Goal: Information Seeking & Learning: Learn about a topic

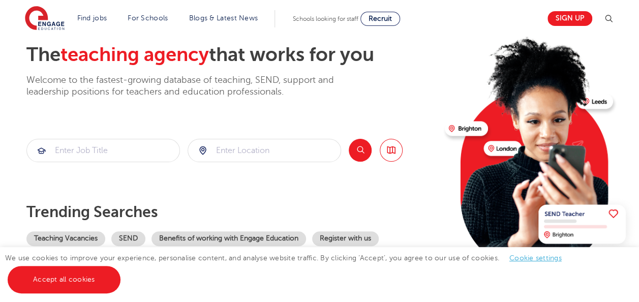
scroll to position [57, 0]
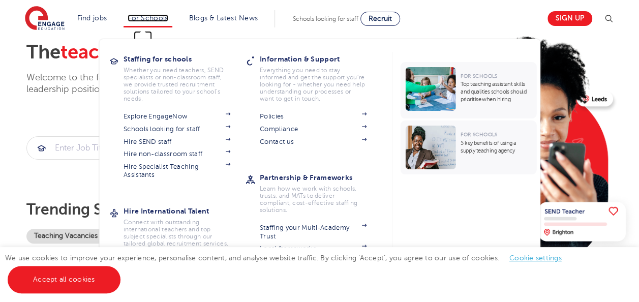
click at [154, 15] on link "For Schools" at bounding box center [148, 18] width 40 height 8
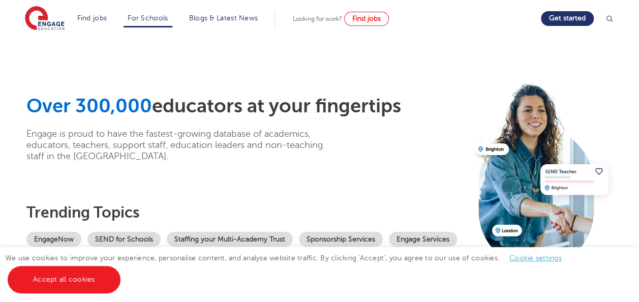
click at [325, 25] on section "Find jobs All vacancies We have one of the UK's largest database. and with hund…" at bounding box center [283, 18] width 517 height 37
click at [371, 20] on span "Find jobs" at bounding box center [366, 19] width 28 height 8
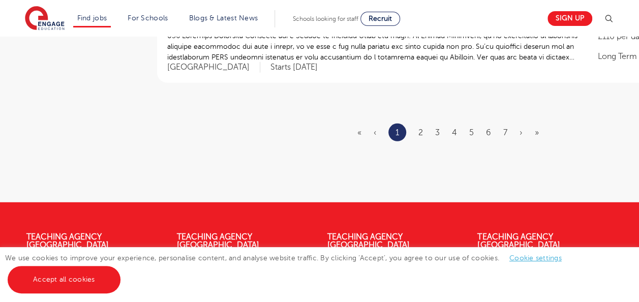
scroll to position [1335, 0]
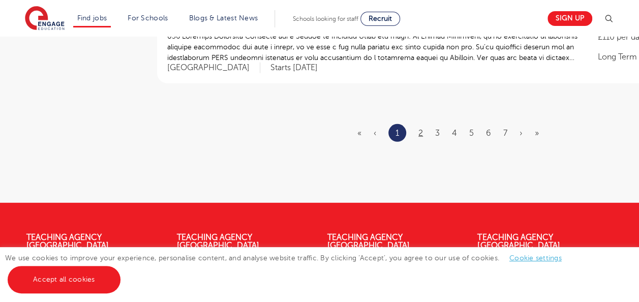
click at [421, 135] on link "2" at bounding box center [421, 133] width 5 height 9
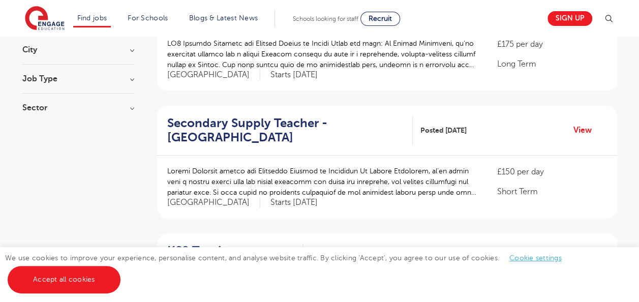
click at [599, 233] on div "KS2 Teacher - Havering Posted 03/10/25 View" at bounding box center [387, 258] width 460 height 50
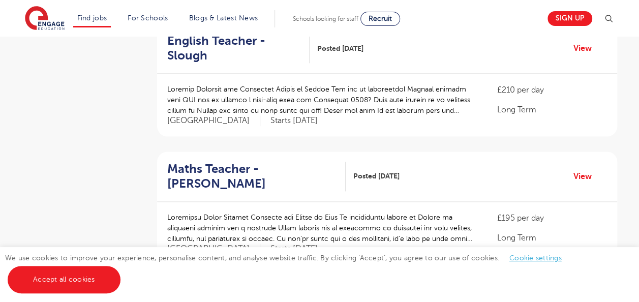
scroll to position [629, 0]
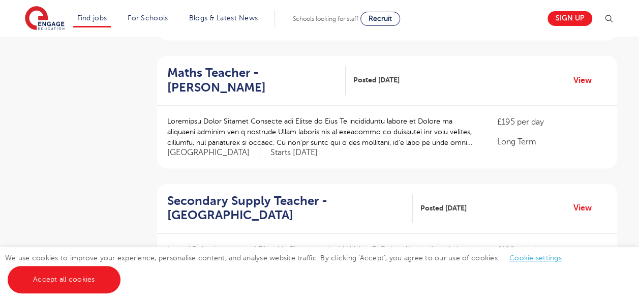
click at [598, 263] on p "Short Term" at bounding box center [552, 269] width 110 height 12
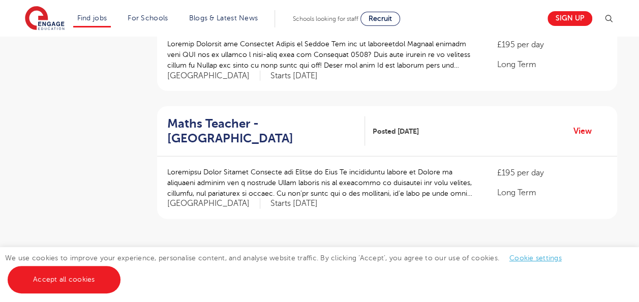
scroll to position [1185, 0]
click at [370, 263] on link "3" at bounding box center [370, 267] width 5 height 9
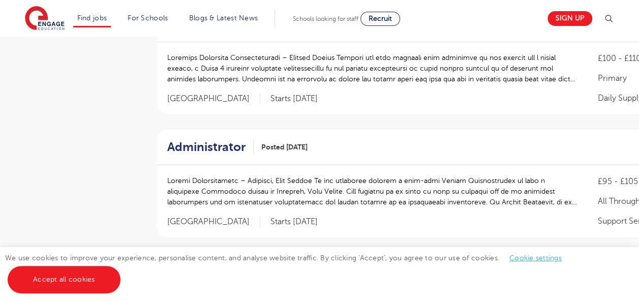
scroll to position [0, 0]
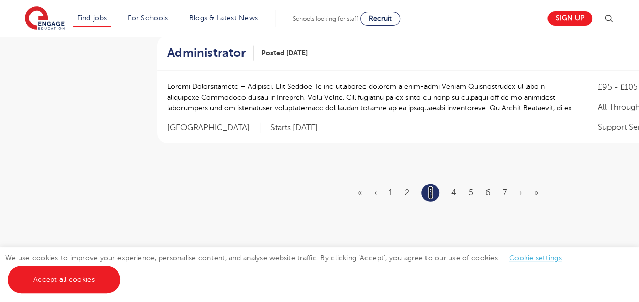
scroll to position [1280, 0]
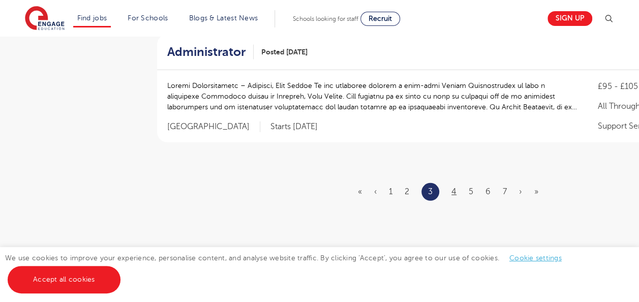
click at [454, 191] on link "4" at bounding box center [454, 191] width 5 height 9
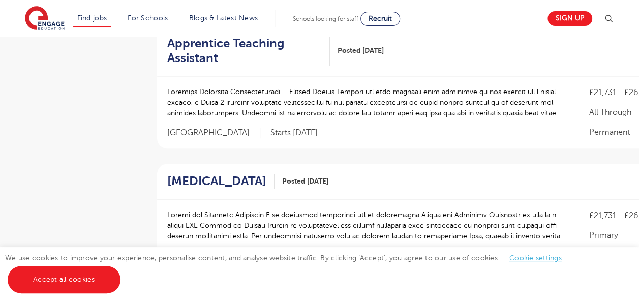
scroll to position [481, 0]
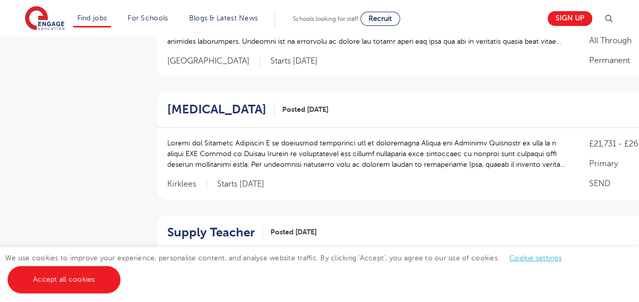
click at [551, 193] on div "£21,731 - £26,716 Primary SEND Kirklees Starts 2025-10-13" at bounding box center [448, 164] width 583 height 72
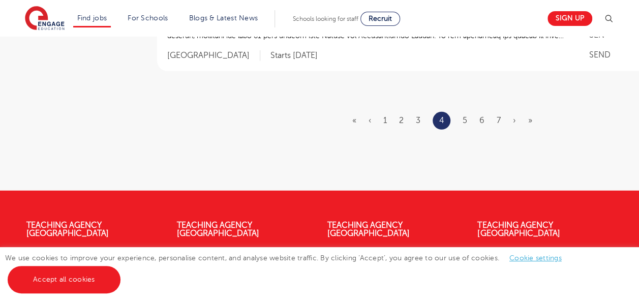
scroll to position [1355, 0]
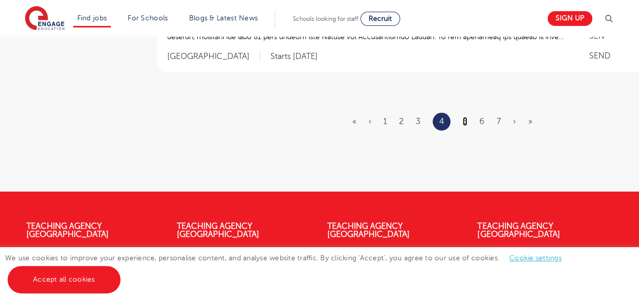
click at [465, 126] on link "5" at bounding box center [465, 121] width 5 height 9
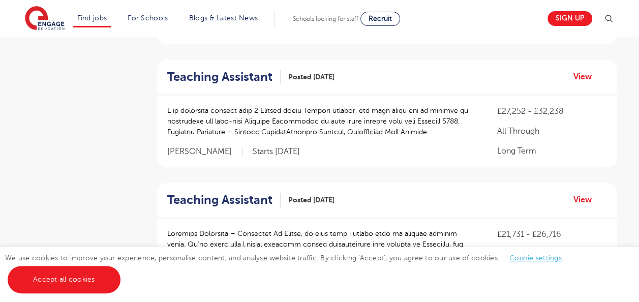
scroll to position [480, 0]
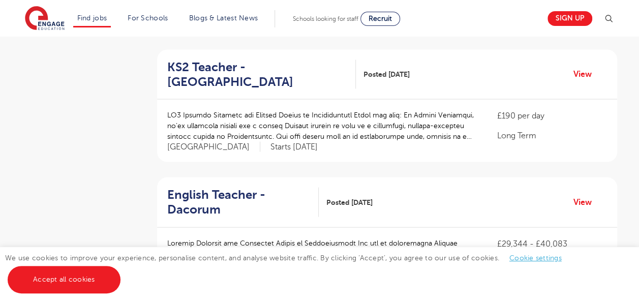
click at [580, 178] on div "English Teacher - Dacorum Posted 02/10/25 View" at bounding box center [387, 203] width 460 height 50
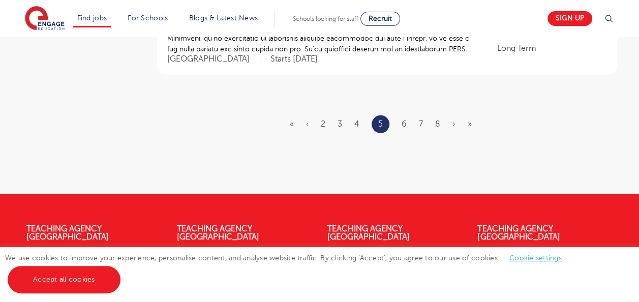
scroll to position [1330, 0]
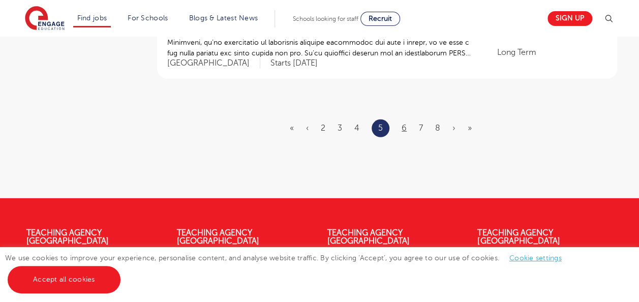
click at [402, 124] on link "6" at bounding box center [404, 128] width 5 height 9
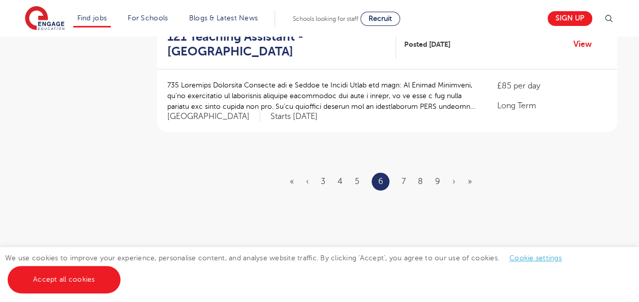
scroll to position [1277, 0]
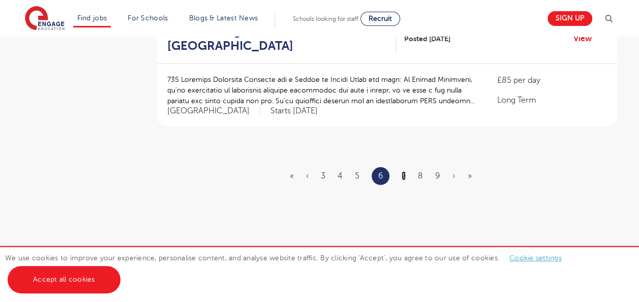
click at [405, 171] on link "7" at bounding box center [404, 175] width 4 height 9
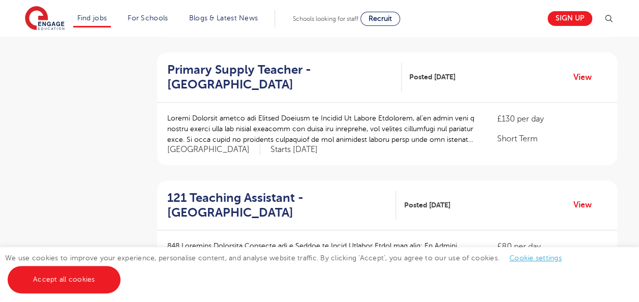
scroll to position [343, 0]
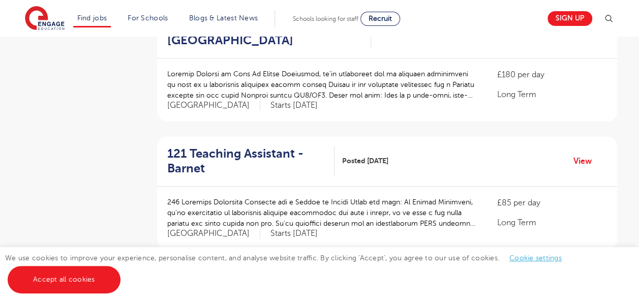
click at [558, 197] on p "£85 per day" at bounding box center [552, 203] width 110 height 12
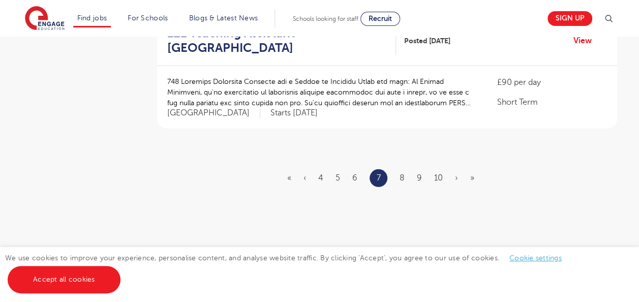
scroll to position [1278, 0]
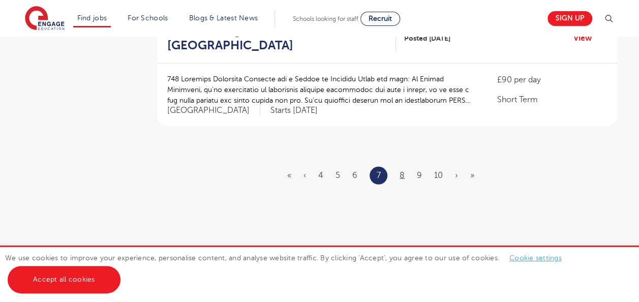
click at [404, 171] on link "8" at bounding box center [402, 175] width 5 height 9
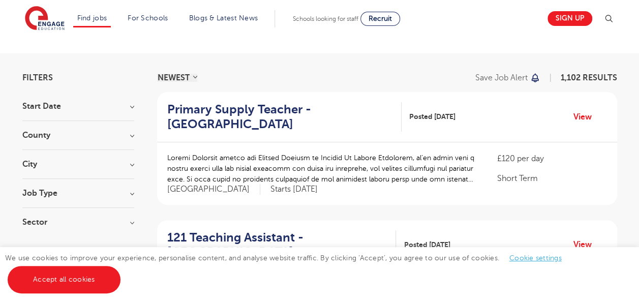
click at [575, 175] on p "Short Term" at bounding box center [552, 178] width 110 height 12
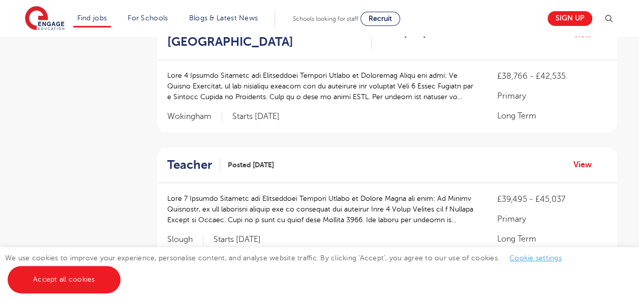
click at [559, 186] on div "£39,495 - £45,037 Primary Long Term Slough Starts 2026-01-06" at bounding box center [387, 219] width 460 height 72
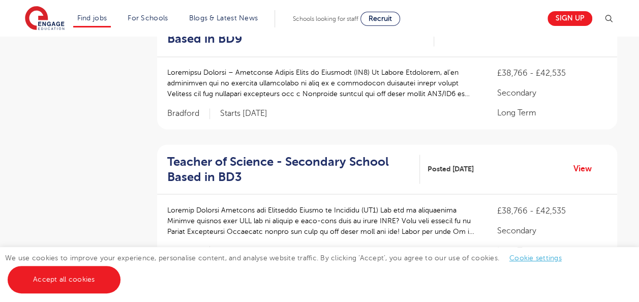
click at [559, 190] on div "Teacher of Science - Secondary School Based in BD3 Posted 02/10/25 View" at bounding box center [387, 169] width 460 height 50
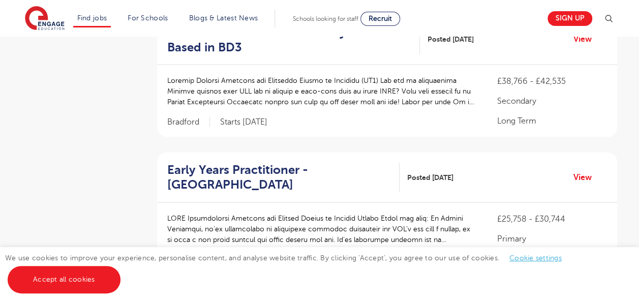
click at [566, 184] on div "Early Years Practitioner - Waltham Forest Posted 02/10/25 View" at bounding box center [387, 177] width 460 height 50
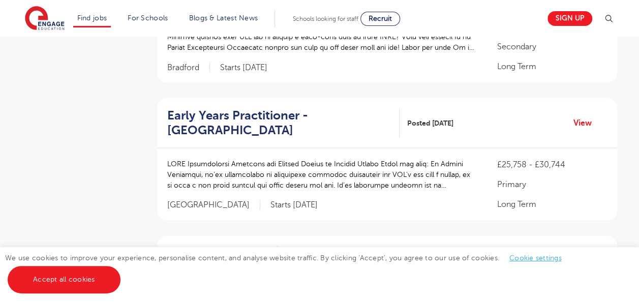
click at [569, 183] on p "Primary" at bounding box center [552, 185] width 110 height 12
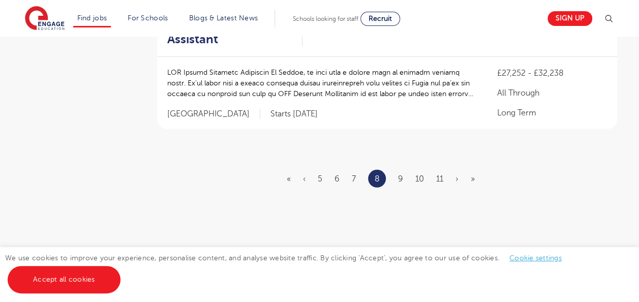
scroll to position [1325, 0]
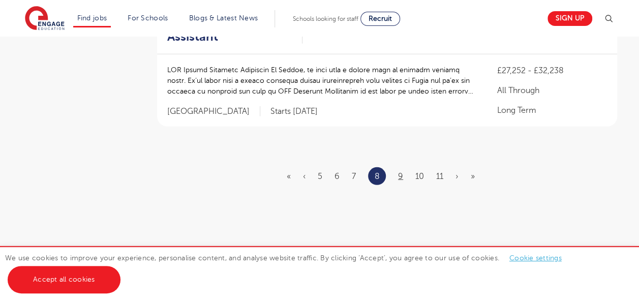
click at [400, 172] on link "9" at bounding box center [400, 176] width 5 height 9
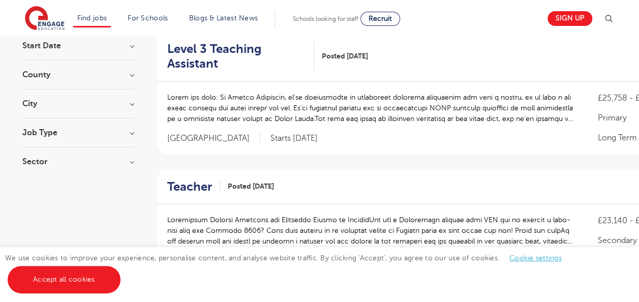
scroll to position [109, 0]
click at [566, 193] on div "Teacher Posted 02/10/25 View" at bounding box center [454, 186] width 595 height 36
click at [564, 210] on div "£23,140 - £28,123 Secondary Long Term West Sussex Starts 2025-10-27" at bounding box center [454, 239] width 595 height 72
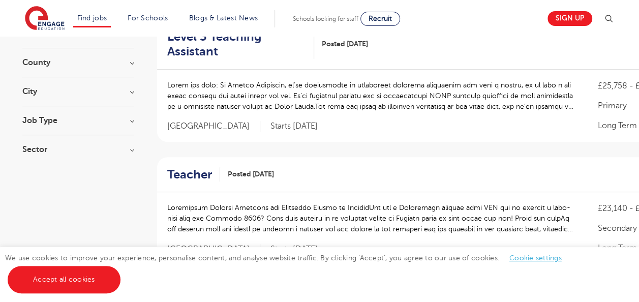
scroll to position [122, 0]
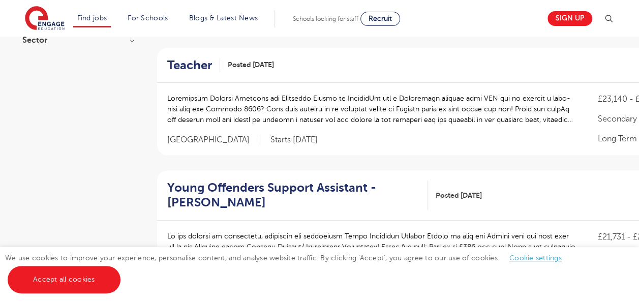
click at [569, 182] on div "Young Offenders Support Assistant - Bradford Posted 02/10/25 View" at bounding box center [454, 195] width 595 height 50
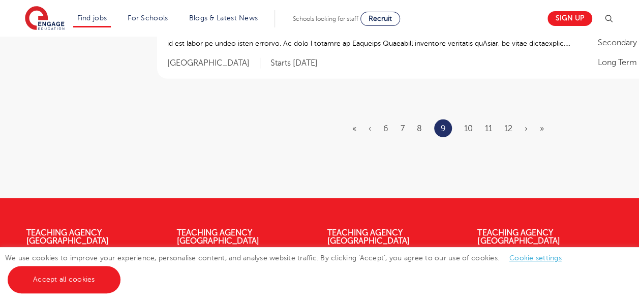
scroll to position [1339, 0]
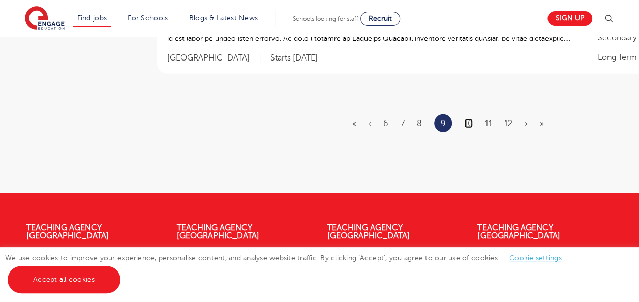
click at [470, 125] on link "10" at bounding box center [468, 123] width 9 height 9
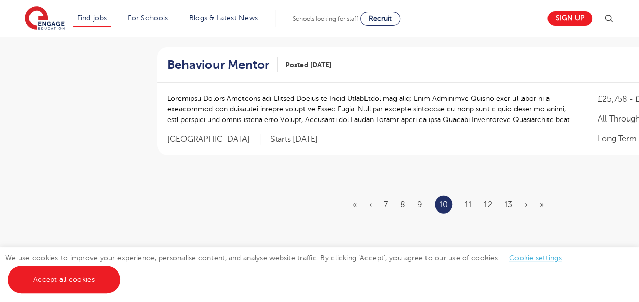
scroll to position [1258, 0]
click at [470, 199] on link "11" at bounding box center [468, 203] width 7 height 9
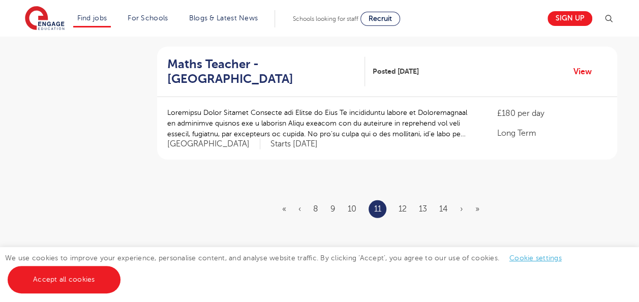
scroll to position [0, 0]
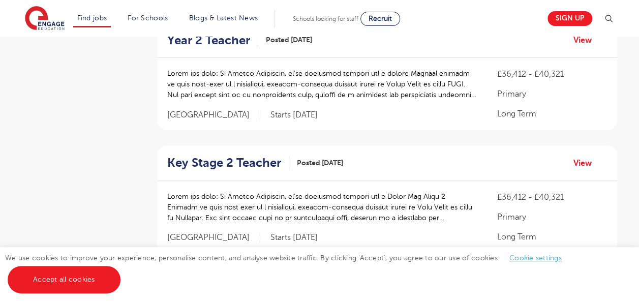
click at [598, 240] on p "Long Term" at bounding box center [552, 237] width 110 height 12
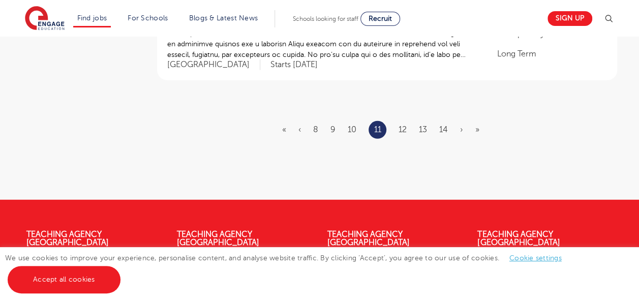
scroll to position [1338, 0]
click at [402, 125] on link "12" at bounding box center [403, 129] width 8 height 9
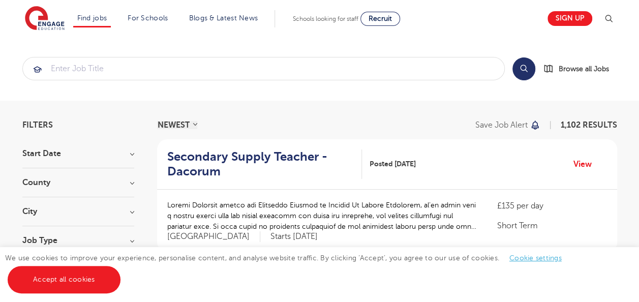
click at [616, 158] on div "Secondary Supply Teacher - Dacorum Posted 01/10/25 View" at bounding box center [387, 164] width 460 height 50
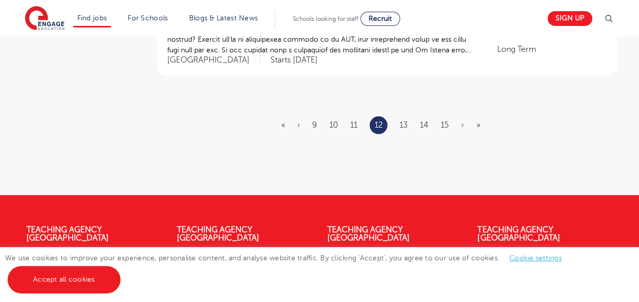
scroll to position [1324, 0]
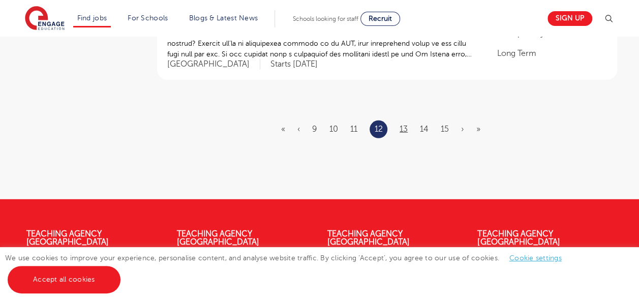
click at [408, 125] on link "13" at bounding box center [404, 129] width 8 height 9
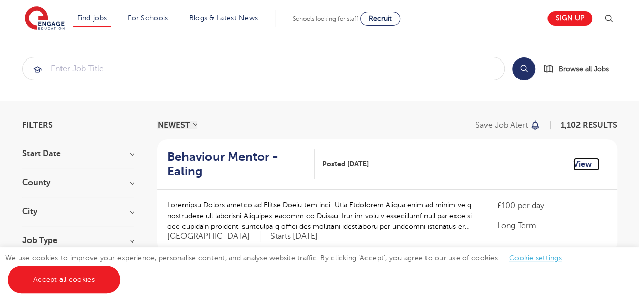
click at [576, 169] on link "View" at bounding box center [587, 164] width 26 height 13
click at [47, 22] on img at bounding box center [45, 18] width 40 height 25
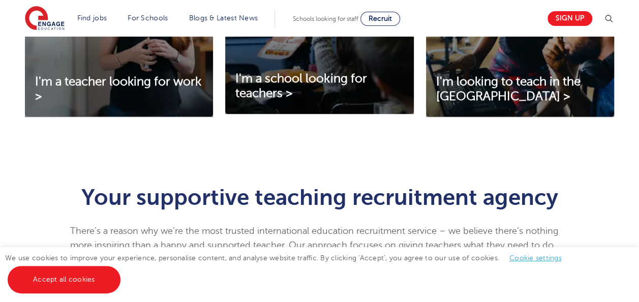
scroll to position [461, 0]
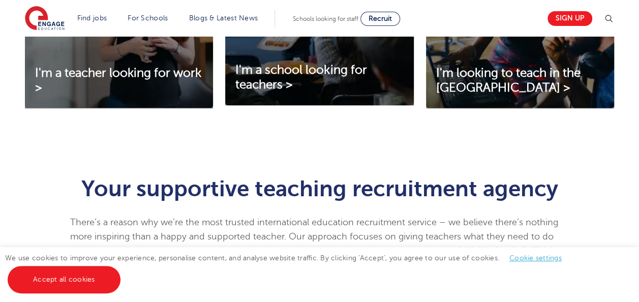
click at [19, 200] on div "Your supportive teaching recruitment agency There’s a reason why we’re the most…" at bounding box center [319, 222] width 617 height 120
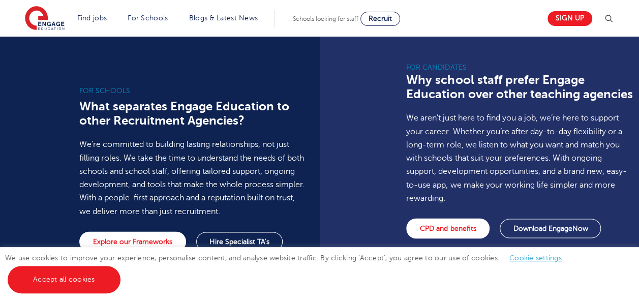
scroll to position [730, 0]
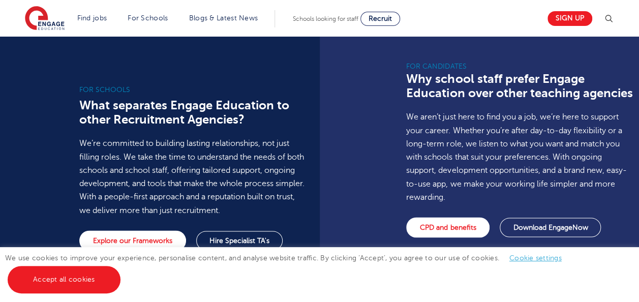
click at [27, 216] on div "For schools What separates Engage Education to other Recruitment Agencies? We’r…" at bounding box center [156, 158] width 328 height 248
click at [27, 210] on div "For schools What separates Engage Education to other Recruitment Agencies? We’r…" at bounding box center [156, 158] width 328 height 248
click at [25, 202] on div "For schools What separates Engage Education to other Recruitment Agencies? We’r…" at bounding box center [156, 158] width 328 height 248
click at [23, 196] on div "For schools What separates Engage Education to other Recruitment Agencies? We’r…" at bounding box center [156, 158] width 328 height 248
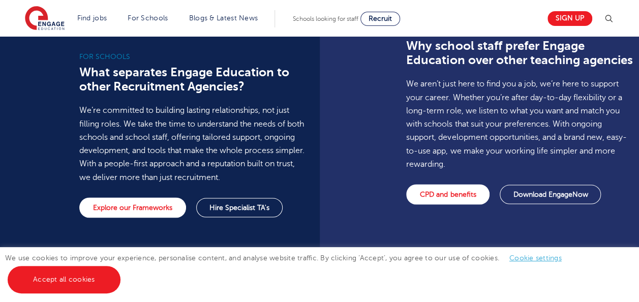
scroll to position [766, 0]
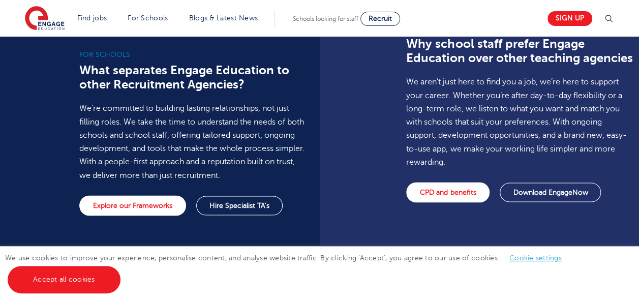
click at [36, 193] on div "For schools What separates Engage Education to other Recruitment Agencies? We’r…" at bounding box center [156, 122] width 328 height 248
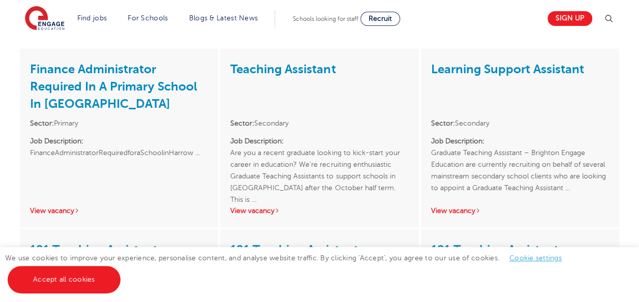
scroll to position [1450, 0]
click at [45, 243] on link "121 Teaching Assistant – Haringey" at bounding box center [99, 259] width 139 height 32
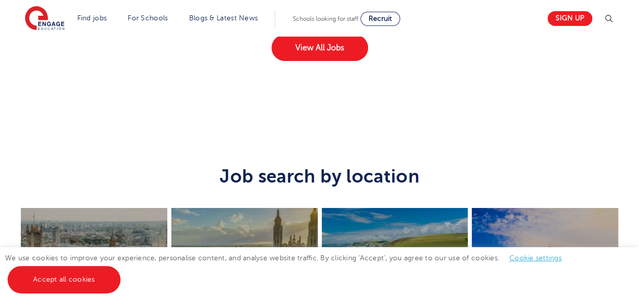
scroll to position [1829, 0]
